Goal: Task Accomplishment & Management: Manage account settings

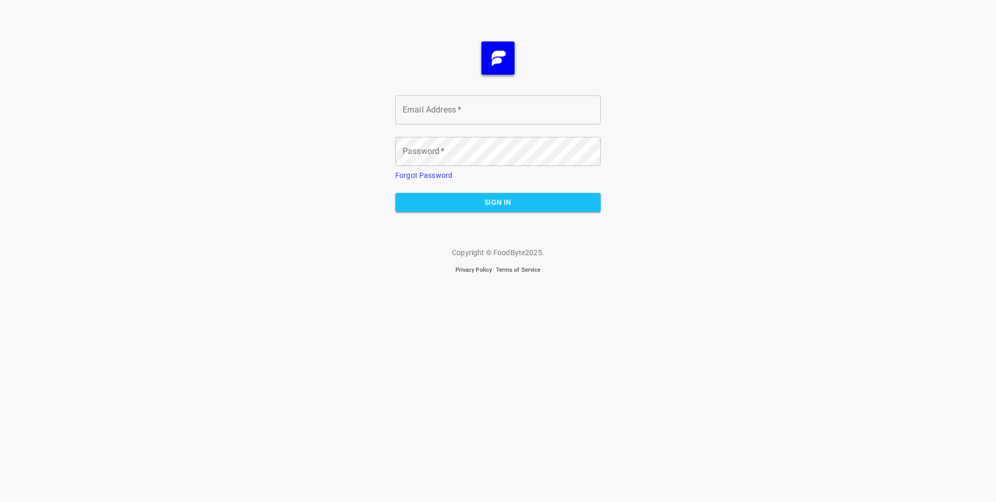
type input "[PERSON_NAME][EMAIL_ADDRESS][DOMAIN_NAME]"
click at [489, 210] on button "Sign In" at bounding box center [497, 202] width 205 height 19
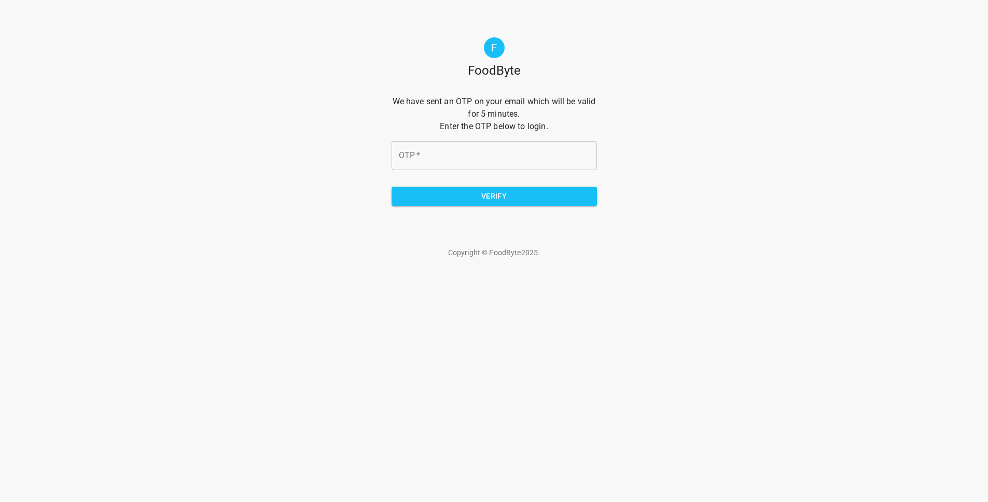
click at [453, 156] on input "OTP   *" at bounding box center [494, 155] width 205 height 29
